Goal: Task Accomplishment & Management: Manage account settings

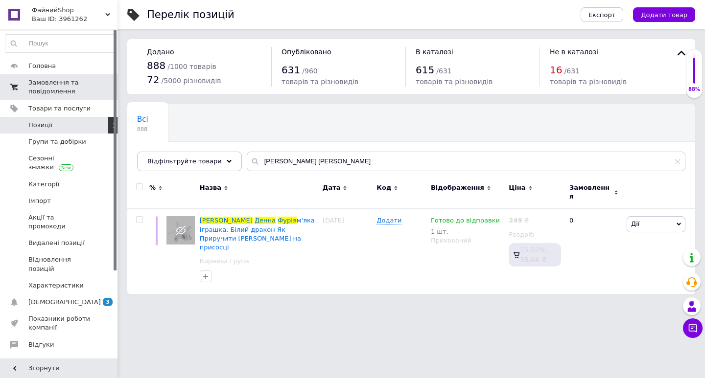
click at [42, 85] on span "Замовлення та повідомлення" at bounding box center [59, 87] width 62 height 18
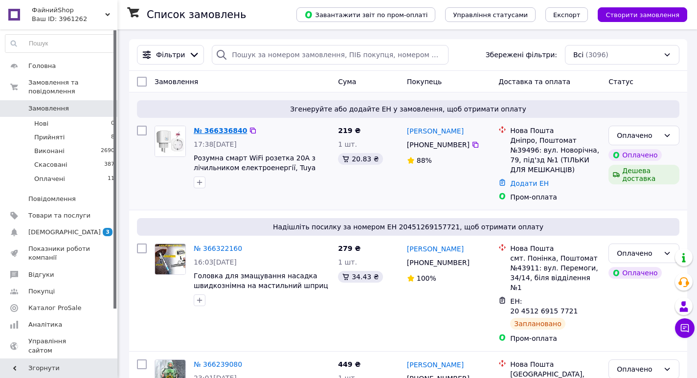
click at [217, 130] on link "№ 366336840" at bounding box center [220, 131] width 53 height 8
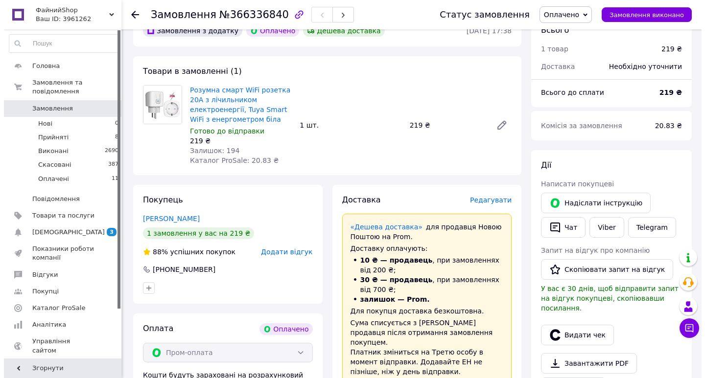
scroll to position [49, 0]
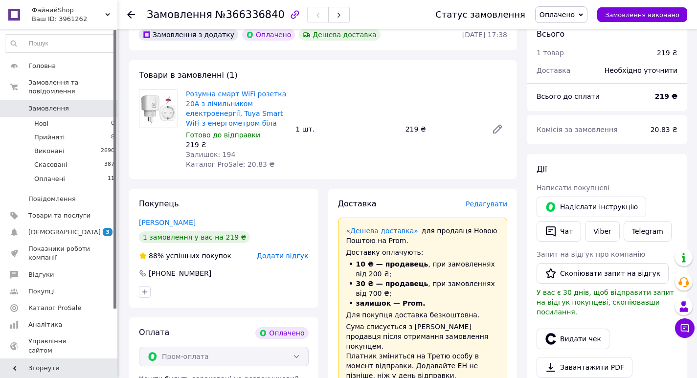
click at [488, 203] on span "Редагувати" at bounding box center [487, 204] width 42 height 8
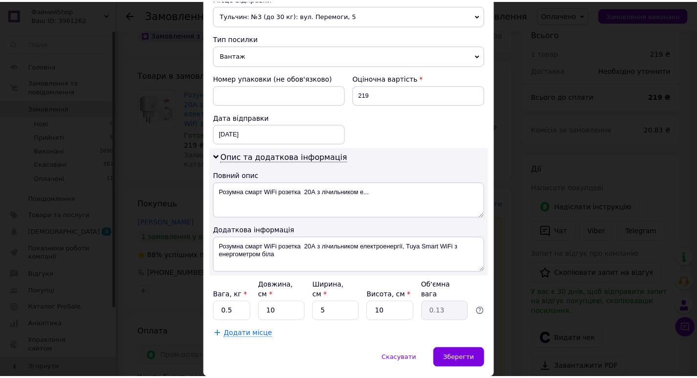
scroll to position [381, 0]
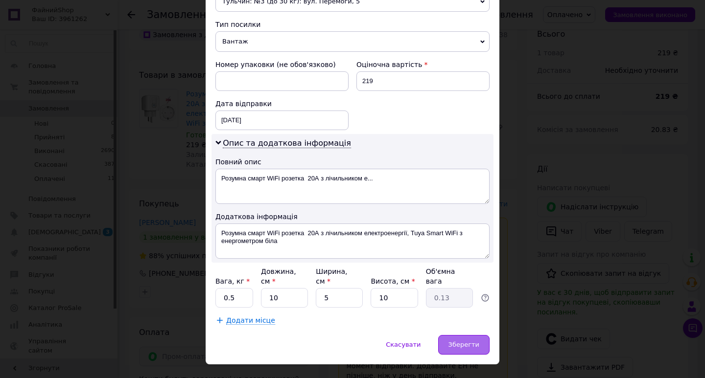
drag, startPoint x: 470, startPoint y: 320, endPoint x: 460, endPoint y: 315, distance: 11.8
click at [469, 341] on span "Зберегти" at bounding box center [463, 344] width 31 height 7
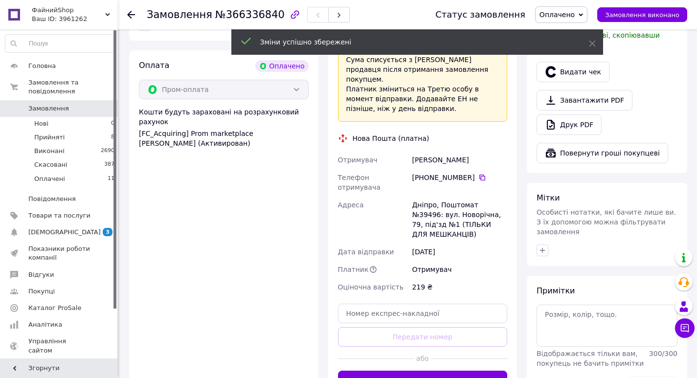
scroll to position [391, 0]
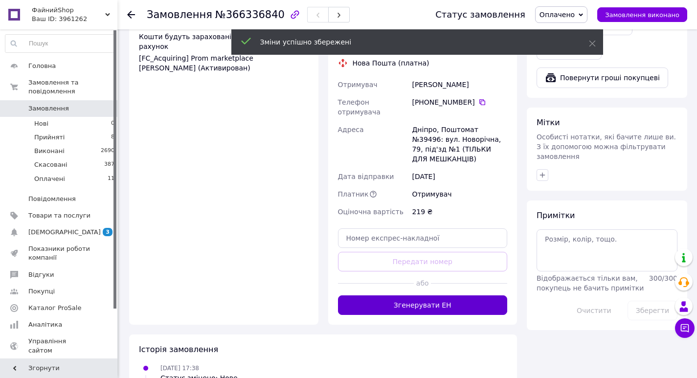
click at [464, 295] on button "Згенерувати ЕН" at bounding box center [423, 305] width 170 height 20
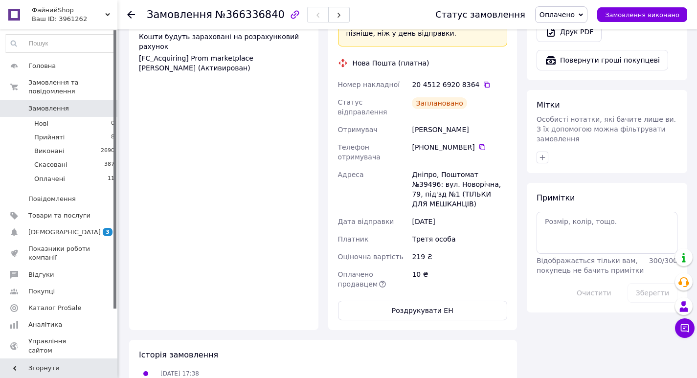
drag, startPoint x: 455, startPoint y: 185, endPoint x: 328, endPoint y: 68, distance: 173.1
click at [328, 68] on div "Доставка Редагувати «Дешева доставка»   для продавця Новою Поштою на Prom. Дост…" at bounding box center [422, 88] width 189 height 484
copy div "Номер накладної 20 4512 6920 8364   Статус відправлення Заплановано Отримувач С…"
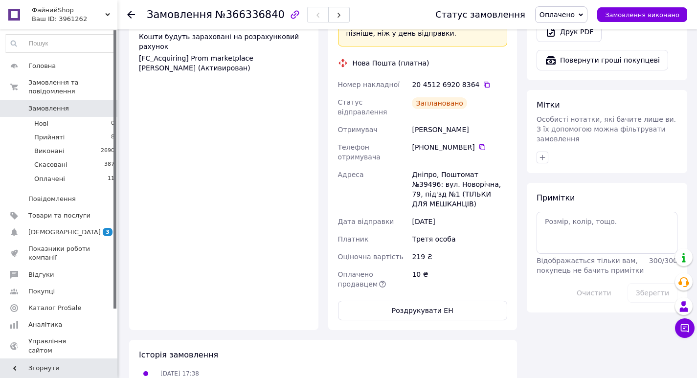
copy div "Номер накладної 20 4512 6920 8364   Статус відправлення Заплановано Отримувач С…"
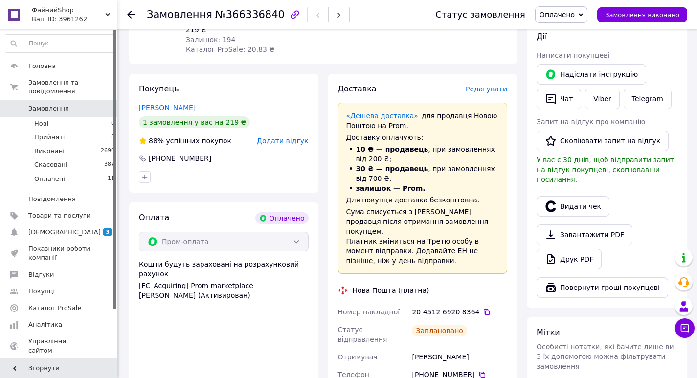
scroll to position [147, 0]
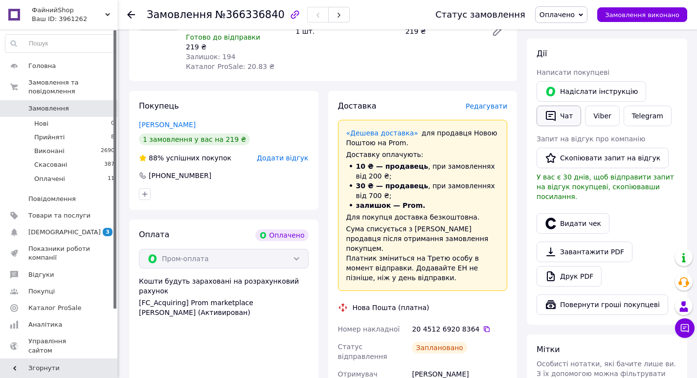
click at [571, 117] on button "Чат" at bounding box center [559, 116] width 45 height 21
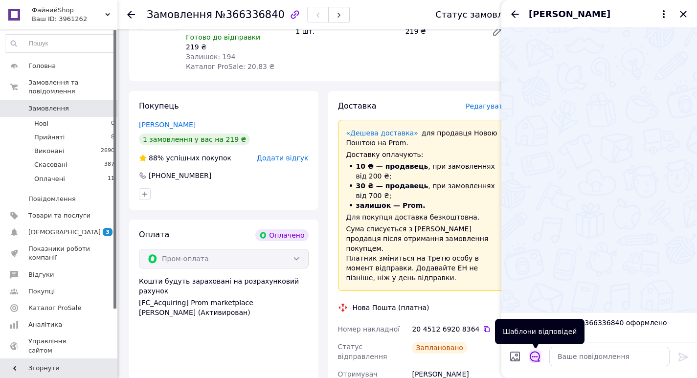
click at [533, 359] on icon "Відкрити шаблони відповідей" at bounding box center [535, 356] width 11 height 11
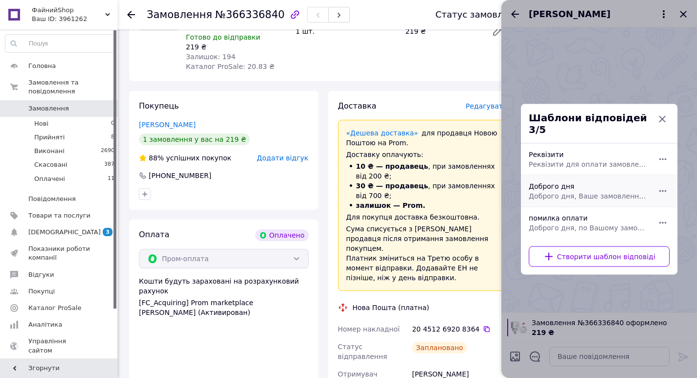
click at [564, 191] on span "Доброго дня, Ваше замовлення прийнято та готується до відправки. Дякуємо, що об…" at bounding box center [588, 196] width 119 height 10
type textarea "Доброго дня, Ваше замовлення прийнято та готується до відправки. Дякуємо, що об…"
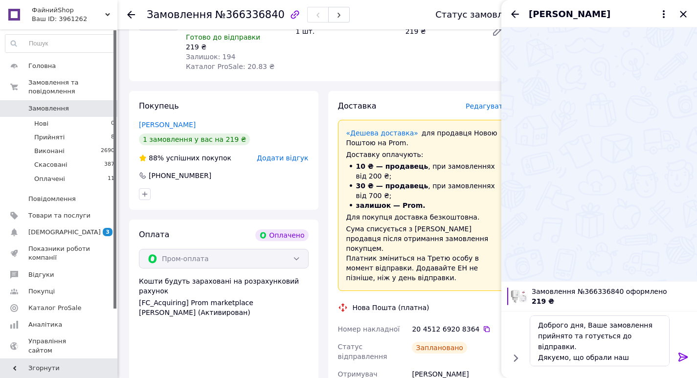
click at [680, 352] on icon at bounding box center [684, 357] width 12 height 12
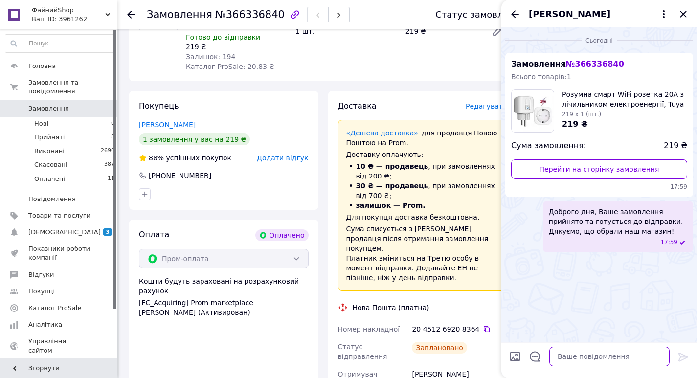
click at [599, 355] on textarea at bounding box center [609, 357] width 120 height 20
paste textarea "Номер накладної 20 4512 6920 8364 Статус відправлення Заплановано Отримувач Сім…"
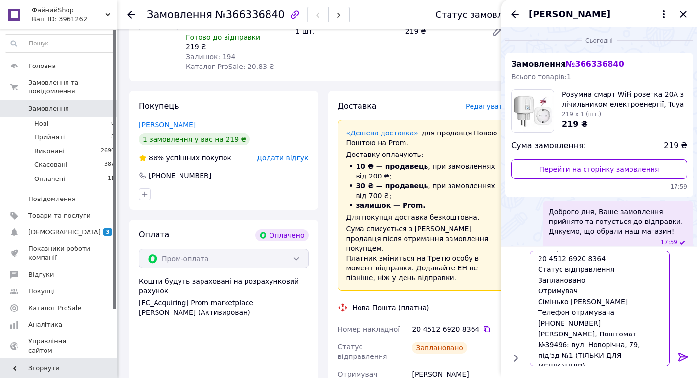
scroll to position [0, 0]
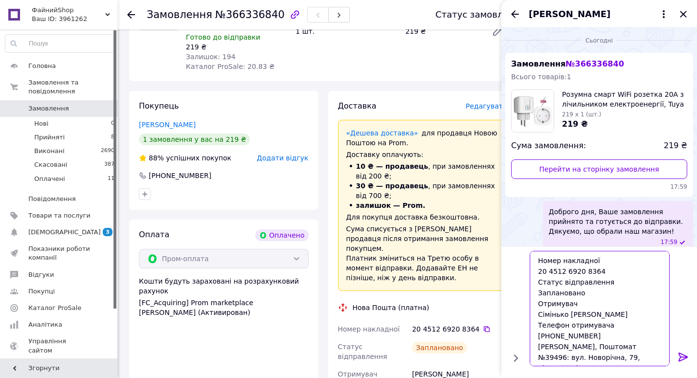
drag, startPoint x: 588, startPoint y: 291, endPoint x: 482, endPoint y: 283, distance: 106.5
click at [482, 283] on body "ФайнийShop Ваш ID: 3961262 Сайт ФайнийShop Кабінет покупця Перевірити стан сист…" at bounding box center [348, 341] width 697 height 976
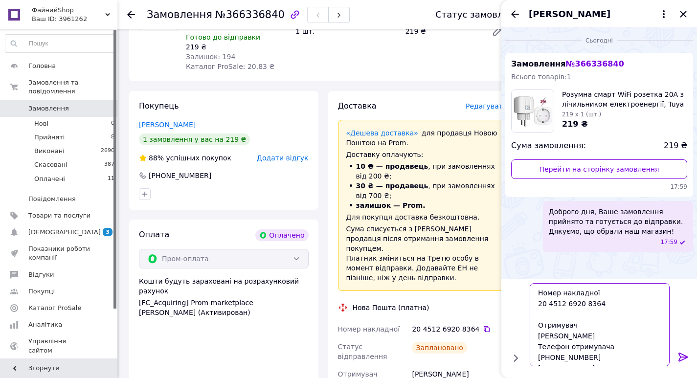
type textarea "Номер накладної 20 4512 6920 8364 Отримувач Сімінько Артур Телефон отримувача +…"
click at [683, 359] on icon at bounding box center [683, 357] width 9 height 9
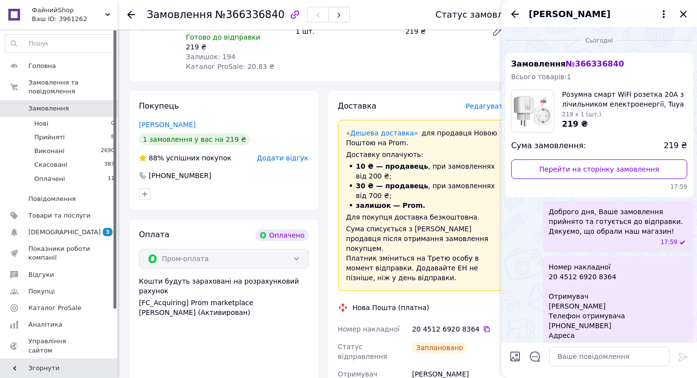
scroll to position [57, 0]
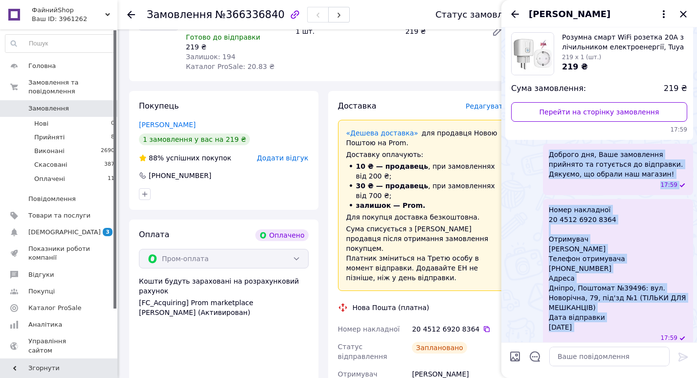
drag, startPoint x: 596, startPoint y: 325, endPoint x: 549, endPoint y: 155, distance: 176.3
click at [549, 155] on ul "Замовлення № 366336840 Всього товарів: 1 Розумна смарт WiFi розетка 20А з лічил…" at bounding box center [599, 172] width 188 height 353
copy ul "Доброго дня, Ваше замовлення прийнято та готується до відправки. Дякуємо, що об…"
click at [683, 14] on icon "Закрити" at bounding box center [683, 14] width 6 height 6
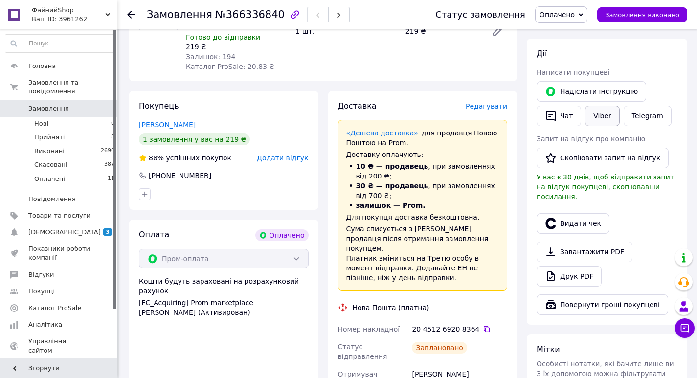
click at [606, 112] on link "Viber" at bounding box center [602, 116] width 34 height 21
click at [648, 217] on div "Видати чек" at bounding box center [607, 223] width 145 height 24
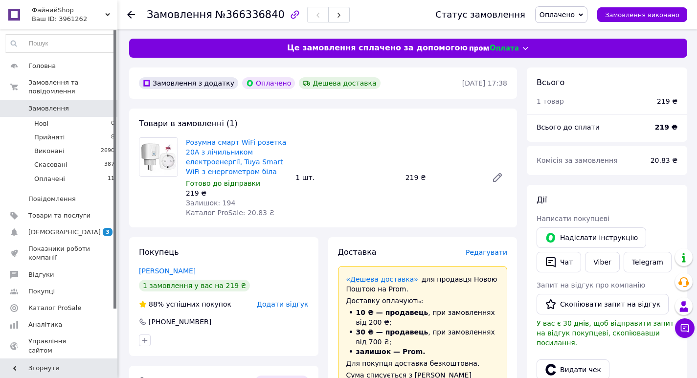
scroll to position [0, 0]
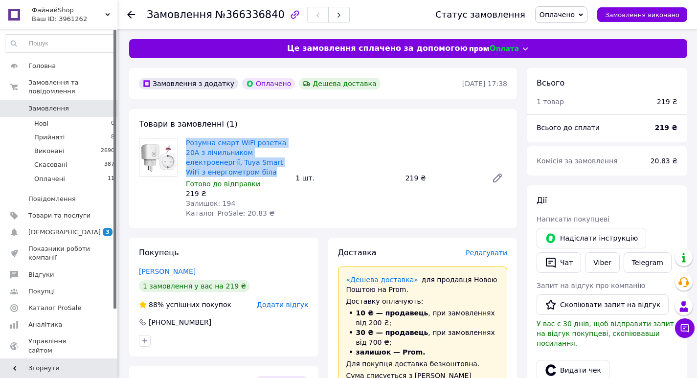
drag, startPoint x: 205, startPoint y: 171, endPoint x: 185, endPoint y: 144, distance: 33.4
click at [185, 144] on div "Розумна смарт WiFi розетка 20А з лічильником електроенергії, Tuya Smart WiFi з …" at bounding box center [237, 178] width 110 height 84
copy link "Розумна смарт WiFi розетка 20А з лічильником електроенергії, Tuya Smart WiFi з …"
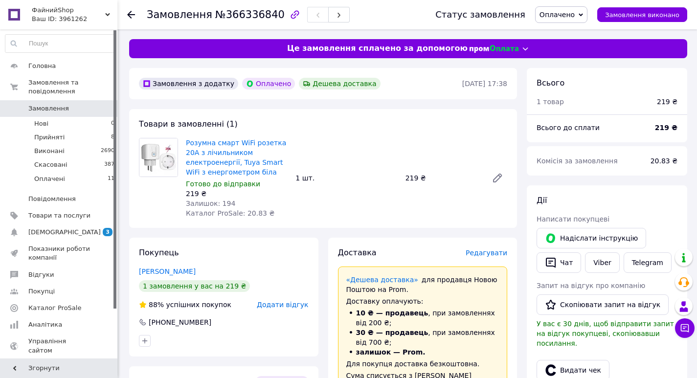
click at [131, 12] on icon at bounding box center [131, 15] width 8 height 8
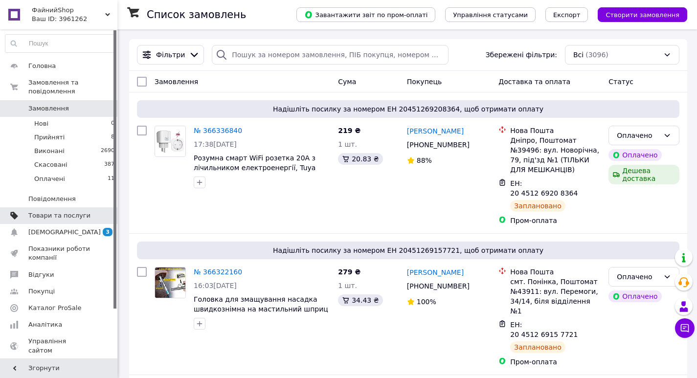
click at [52, 211] on span "Товари та послуги" at bounding box center [59, 215] width 62 height 9
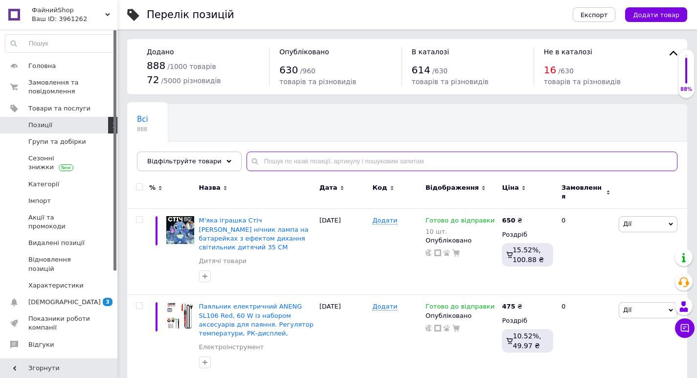
click at [313, 160] on input "text" at bounding box center [462, 162] width 431 height 20
paste input "Наушники XT-53"
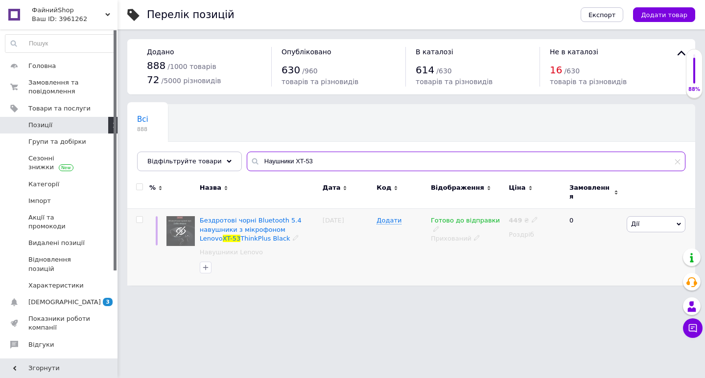
type input "Наушники XT-53"
click at [474, 235] on icon at bounding box center [477, 238] width 6 height 6
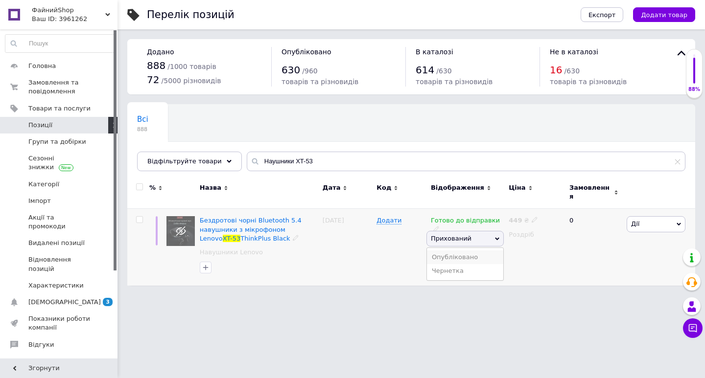
click at [455, 250] on li "Опубліковано" at bounding box center [465, 257] width 76 height 14
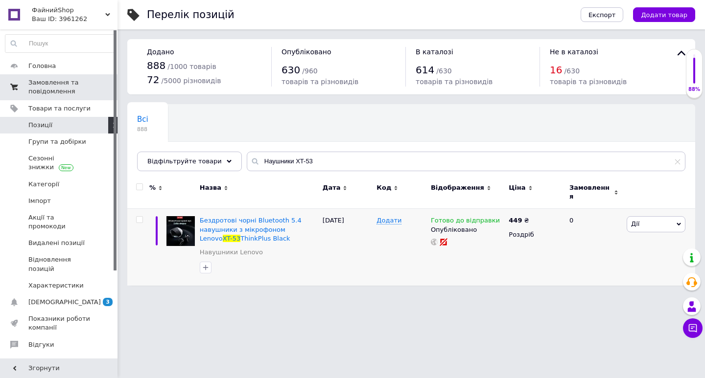
click at [42, 84] on span "Замовлення та повідомлення" at bounding box center [59, 87] width 62 height 18
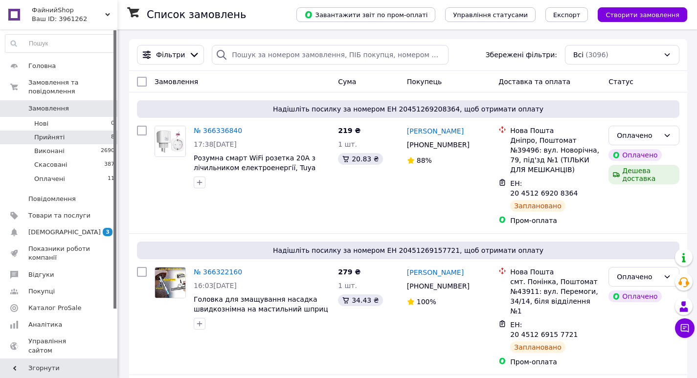
click at [47, 133] on span "Прийняті" at bounding box center [49, 137] width 30 height 9
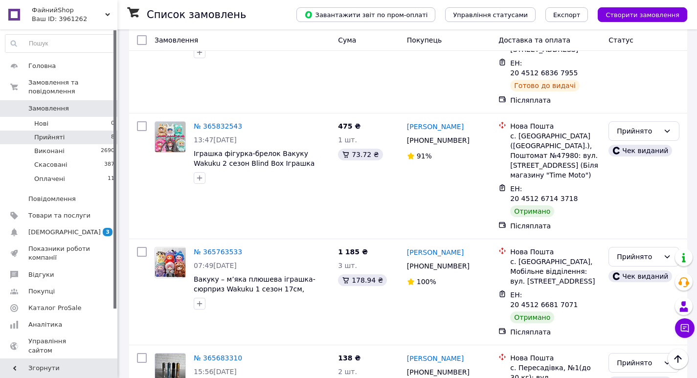
scroll to position [388, 0]
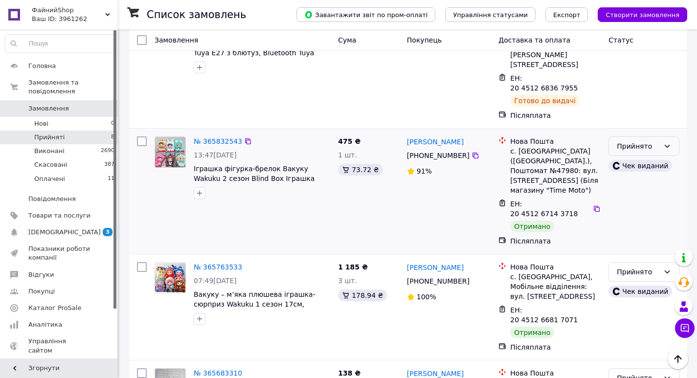
click at [615, 136] on div "Прийнято" at bounding box center [644, 146] width 71 height 20
click at [621, 84] on li "Виконано" at bounding box center [644, 84] width 70 height 18
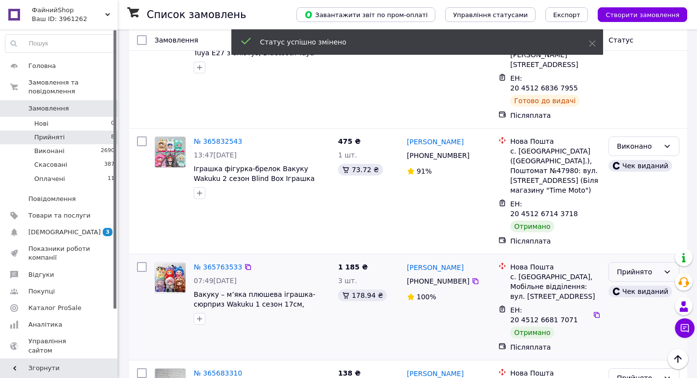
click at [623, 267] on div "Прийнято" at bounding box center [638, 272] width 43 height 11
click at [627, 196] on li "Виконано" at bounding box center [644, 200] width 70 height 18
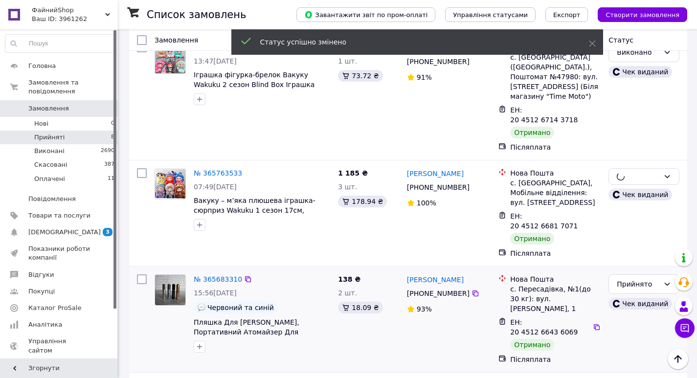
scroll to position [486, 0]
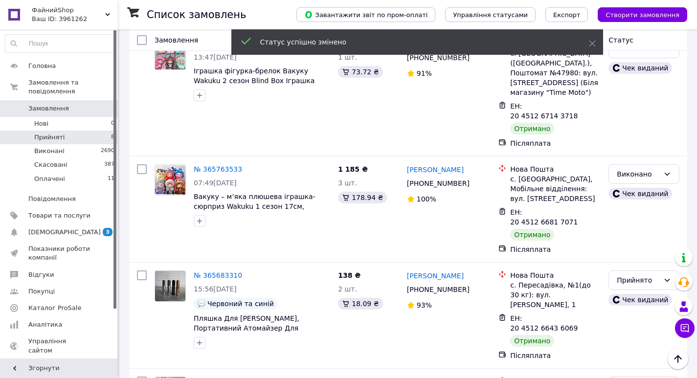
click at [622, 275] on div "Прийнято" at bounding box center [638, 280] width 43 height 11
click at [628, 194] on li "Виконано" at bounding box center [644, 198] width 70 height 18
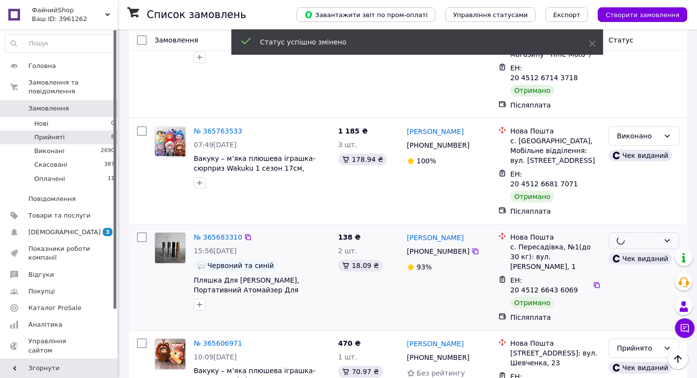
scroll to position [554, 0]
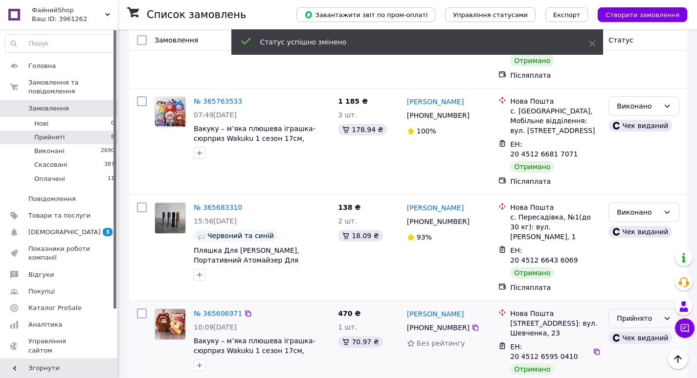
click at [622, 313] on div "Прийнято" at bounding box center [638, 318] width 43 height 11
click at [632, 222] on li "Виконано" at bounding box center [644, 225] width 70 height 18
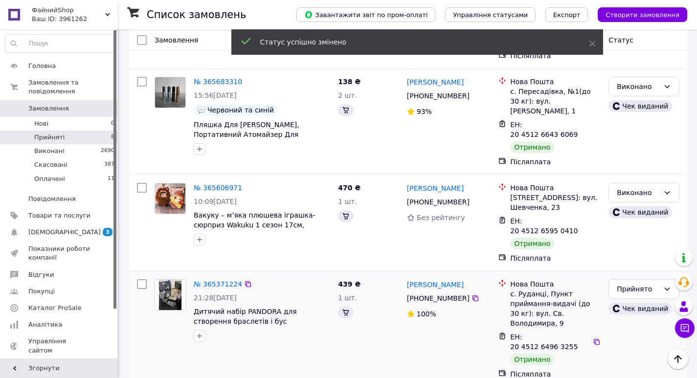
scroll to position [438, 0]
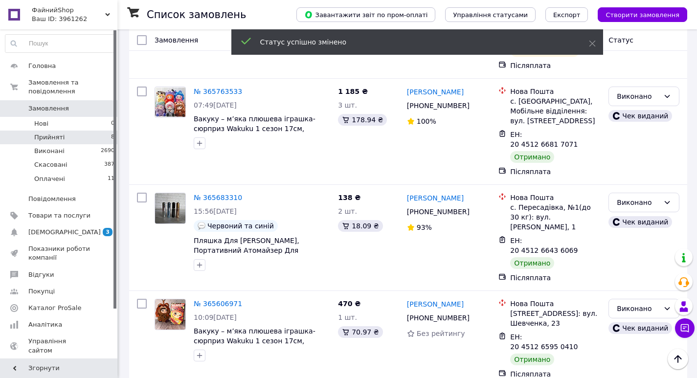
click at [621, 311] on li "Виконано" at bounding box center [644, 311] width 70 height 18
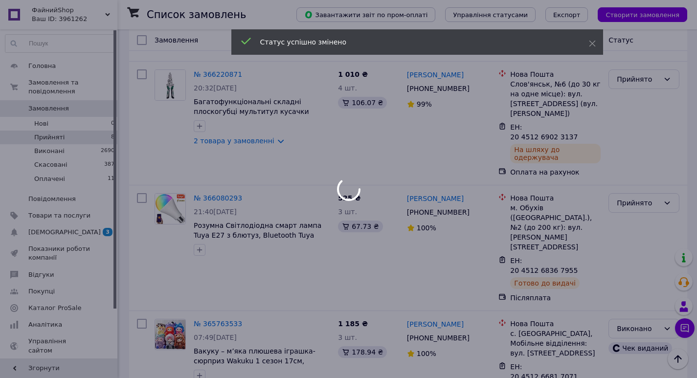
scroll to position [0, 0]
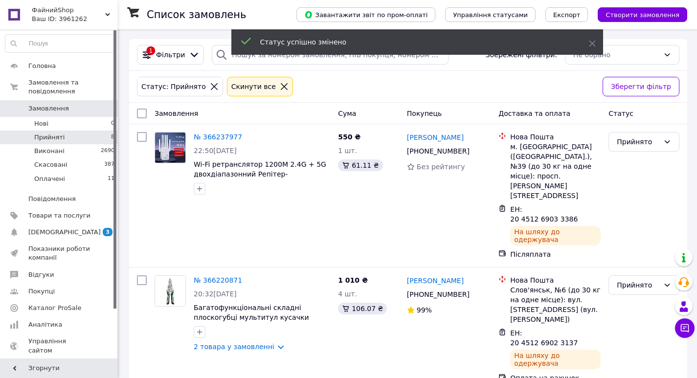
click at [56, 104] on span "Замовлення" at bounding box center [48, 108] width 41 height 9
